Goal: Task Accomplishment & Management: Use online tool/utility

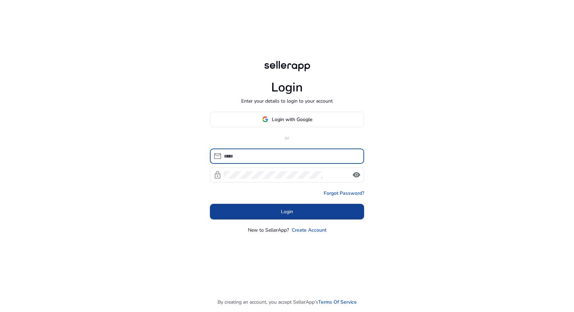
type input "**********"
click at [280, 215] on span at bounding box center [287, 211] width 154 height 17
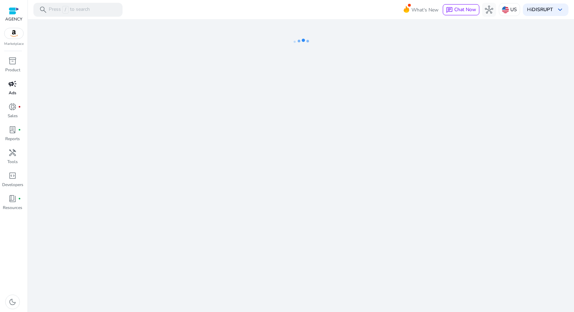
click at [10, 88] on span "campaign" at bounding box center [12, 84] width 8 height 8
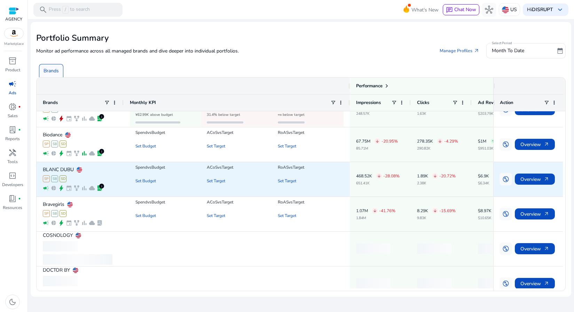
scroll to position [30, 0]
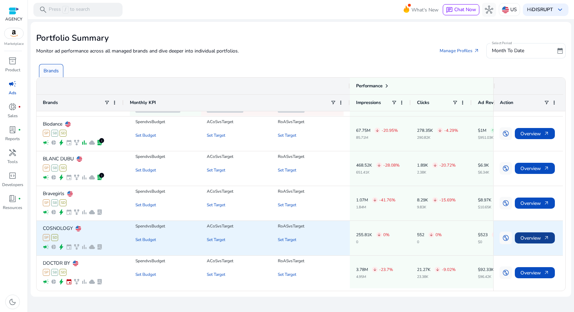
click at [527, 235] on span "Overview arrow_outward" at bounding box center [535, 238] width 29 height 14
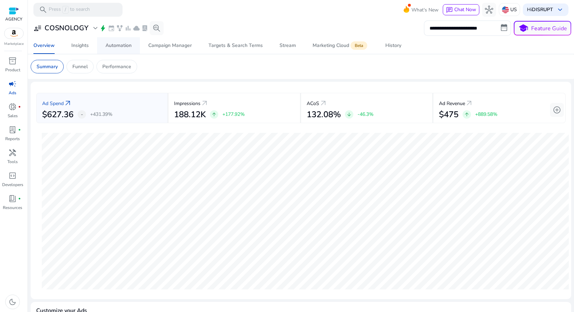
click at [116, 46] on div "Automation" at bounding box center [119, 45] width 26 height 5
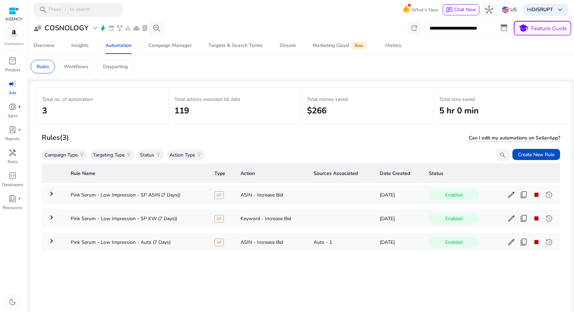
click at [7, 90] on link "campaign Ads" at bounding box center [12, 89] width 25 height 23
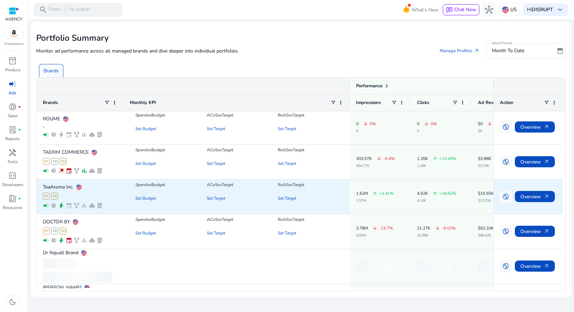
scroll to position [310, 0]
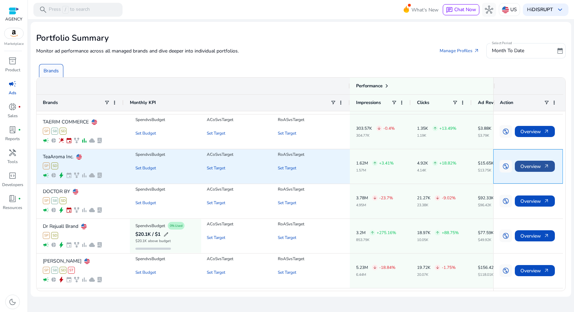
click at [522, 167] on span "Overview arrow_outward" at bounding box center [535, 166] width 29 height 14
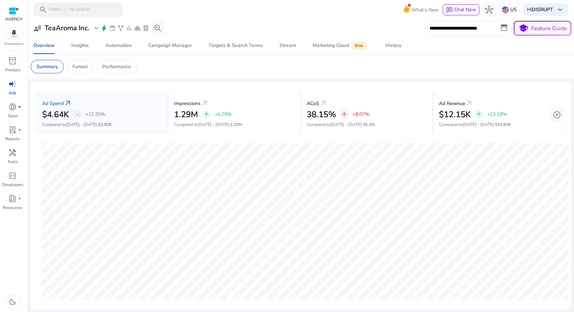
scroll to position [175, 0]
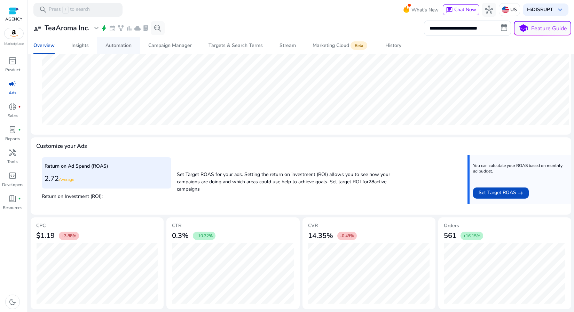
click at [125, 42] on span "Automation" at bounding box center [119, 45] width 26 height 17
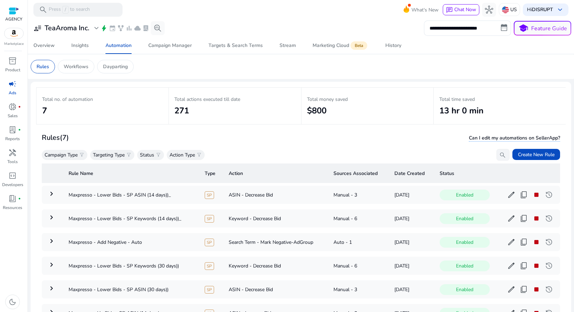
scroll to position [51, 0]
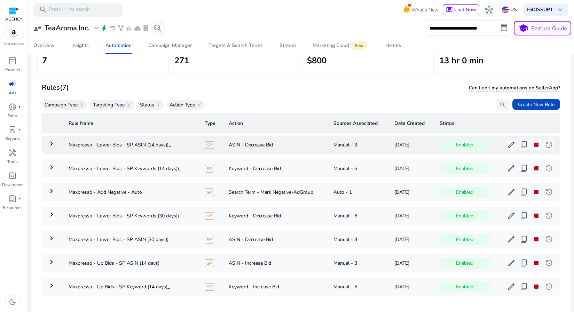
click at [52, 142] on mat-icon "keyboard_arrow_right" at bounding box center [51, 144] width 8 height 8
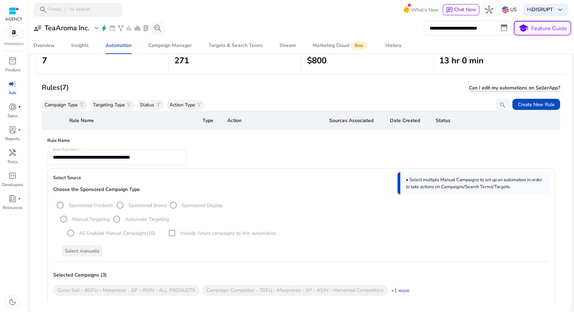
scroll to position [0, 0]
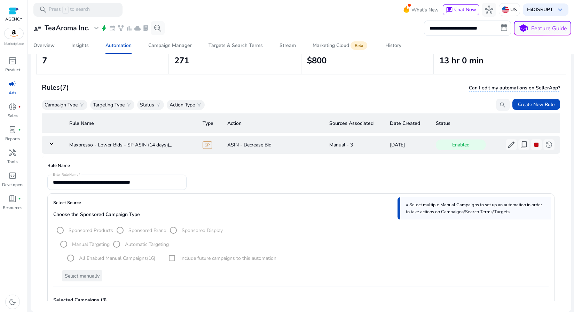
click at [45, 144] on td "keyboard_arrow_down" at bounding box center [53, 145] width 22 height 18
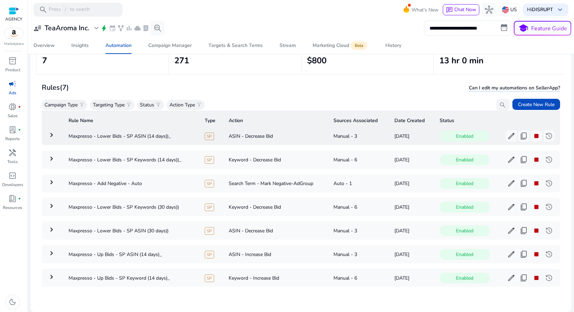
scroll to position [14, 0]
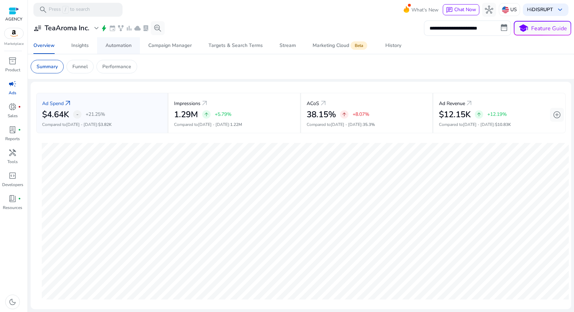
click at [124, 45] on div "Automation" at bounding box center [119, 45] width 26 height 5
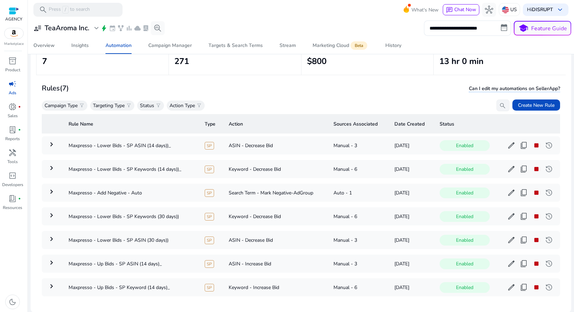
scroll to position [51, 0]
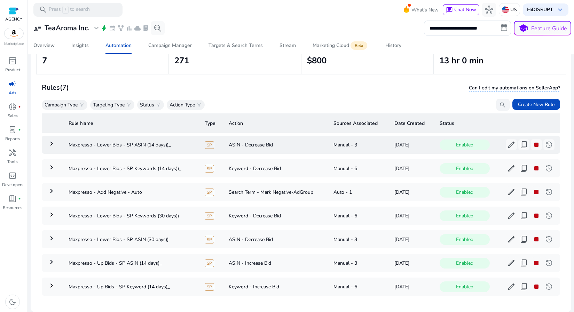
click at [51, 143] on mat-icon "keyboard_arrow_right" at bounding box center [51, 144] width 8 height 8
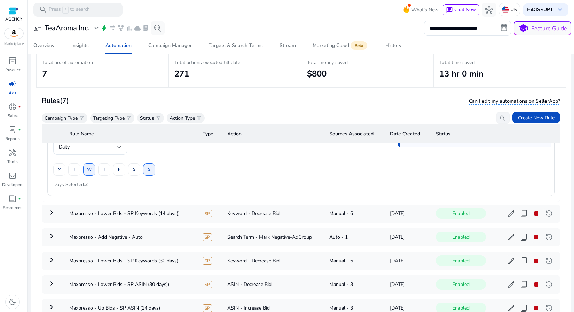
scroll to position [826, 0]
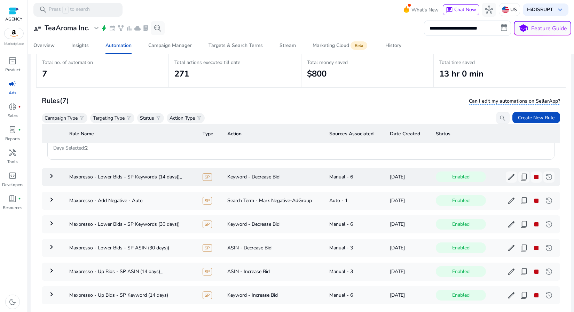
click at [53, 179] on mat-icon "keyboard_arrow_right" at bounding box center [51, 176] width 8 height 8
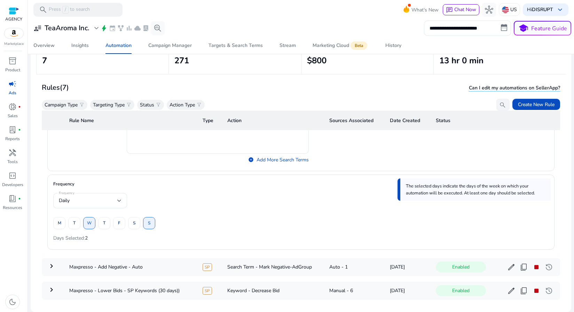
scroll to position [800, 0]
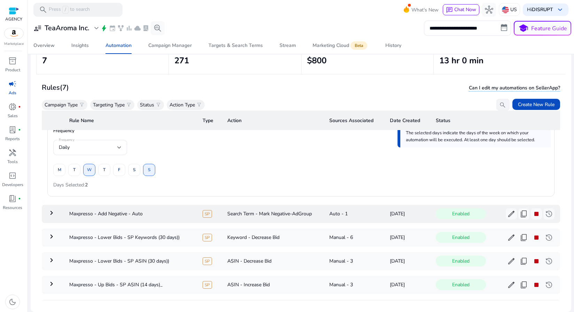
click at [54, 213] on mat-icon "keyboard_arrow_right" at bounding box center [51, 213] width 8 height 8
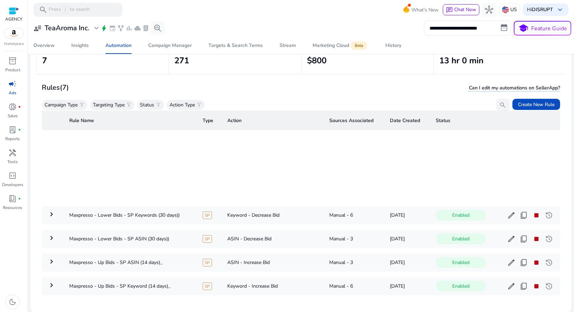
scroll to position [828, 0]
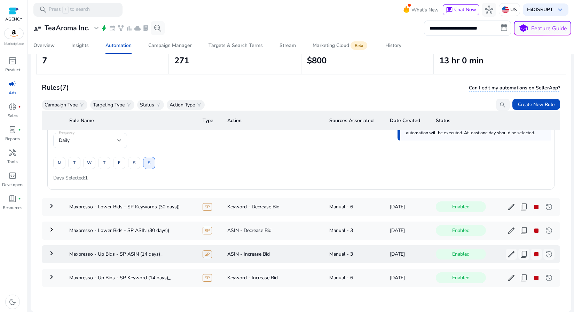
click at [55, 249] on mat-icon "keyboard_arrow_right" at bounding box center [51, 253] width 8 height 8
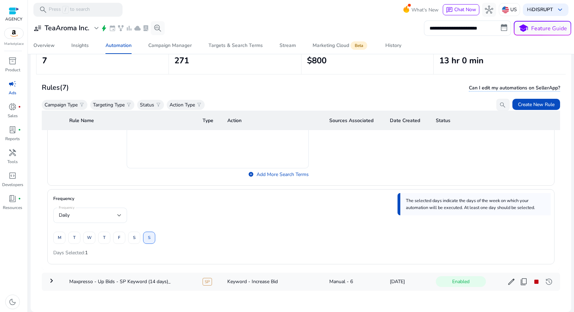
scroll to position [835, 0]
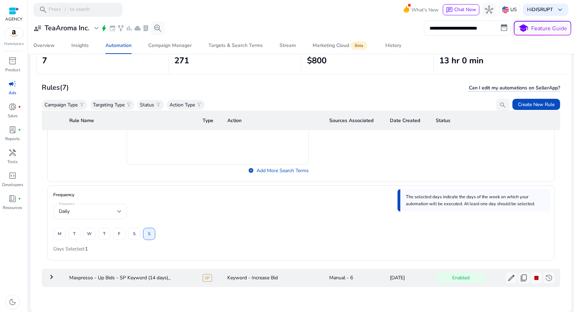
click at [51, 274] on mat-icon "keyboard_arrow_right" at bounding box center [51, 277] width 8 height 8
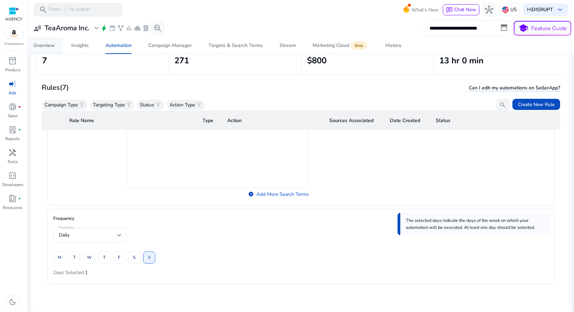
click at [47, 44] on div "Overview" at bounding box center [43, 45] width 21 height 5
